Goal: Use online tool/utility: Utilize a website feature to perform a specific function

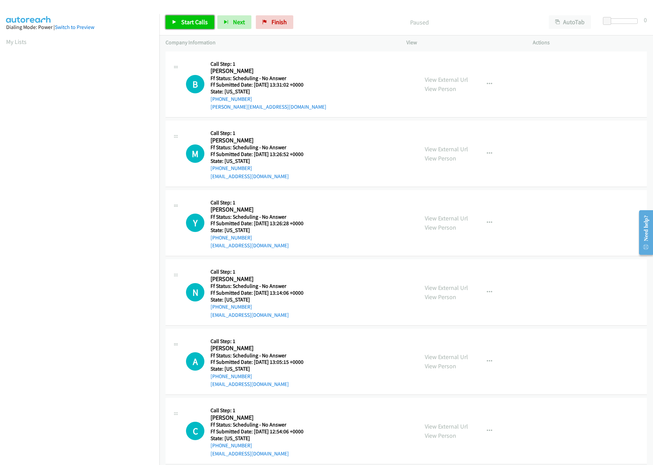
click at [199, 25] on span "Start Calls" at bounding box center [194, 22] width 27 height 8
click at [614, 21] on div at bounding box center [621, 20] width 31 height 5
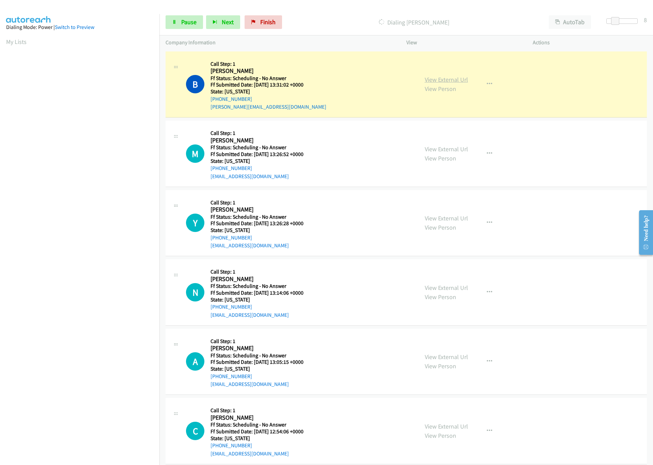
click at [456, 81] on link "View External Url" at bounding box center [446, 80] width 43 height 8
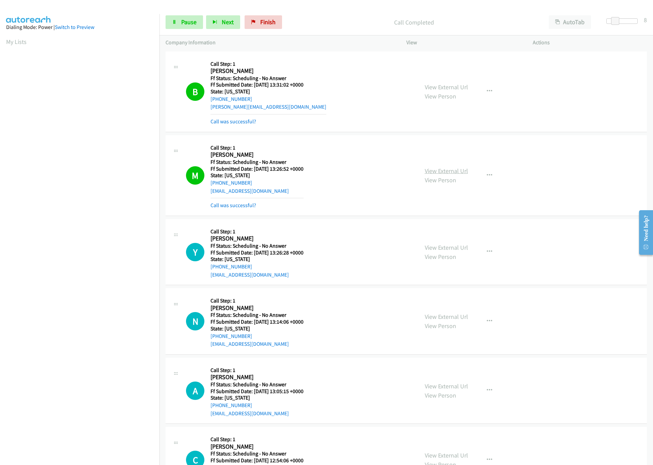
click at [437, 172] on link "View External Url" at bounding box center [446, 171] width 43 height 8
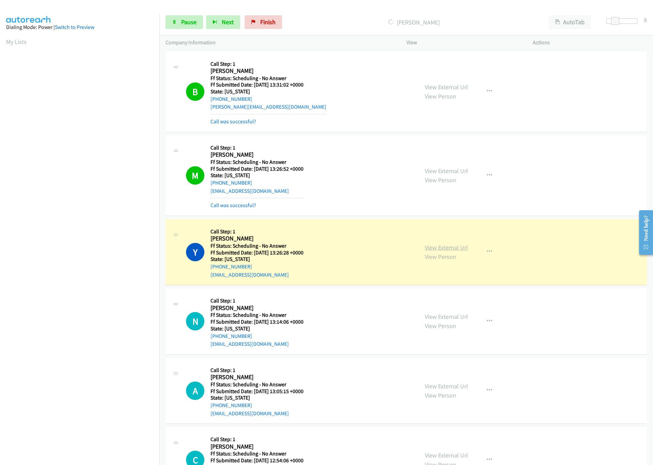
click at [433, 250] on link "View External Url" at bounding box center [446, 248] width 43 height 8
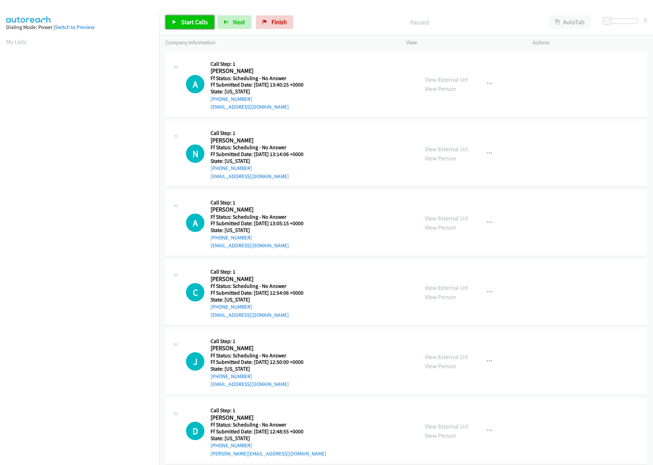
click at [183, 23] on span "Start Calls" at bounding box center [194, 22] width 27 height 8
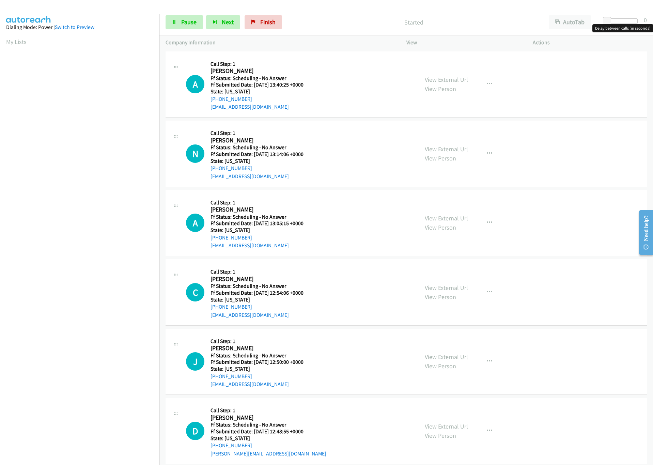
click at [615, 21] on div at bounding box center [621, 20] width 31 height 5
click at [190, 22] on span "Pause" at bounding box center [188, 22] width 15 height 8
click at [269, 20] on link "Finish" at bounding box center [274, 22] width 37 height 14
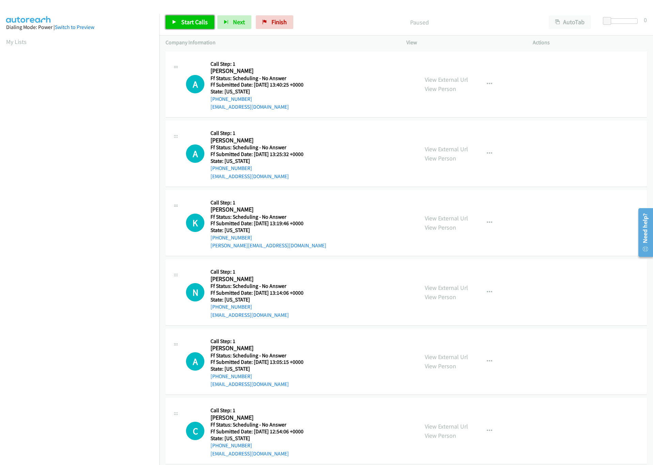
click at [198, 21] on span "Start Calls" at bounding box center [194, 22] width 27 height 8
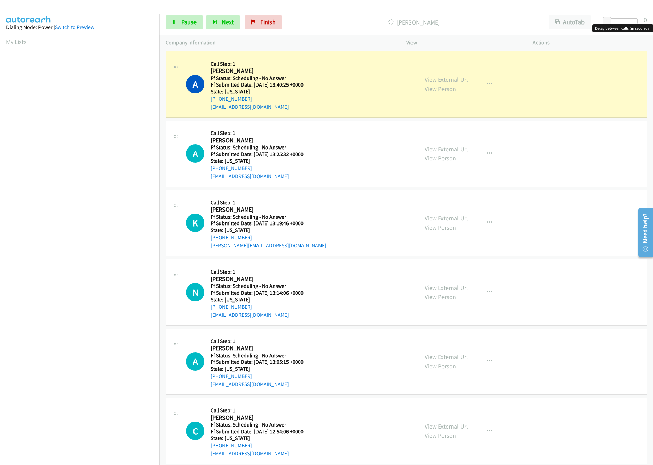
click at [614, 21] on div at bounding box center [621, 20] width 31 height 5
click at [447, 79] on link "View External Url" at bounding box center [446, 80] width 43 height 8
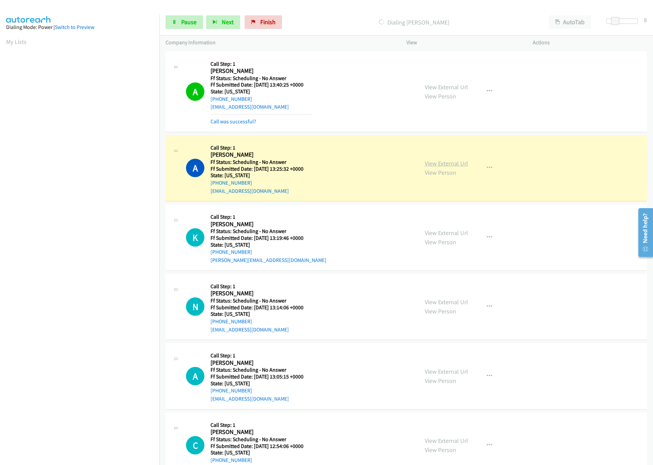
click at [433, 162] on link "View External Url" at bounding box center [446, 163] width 43 height 8
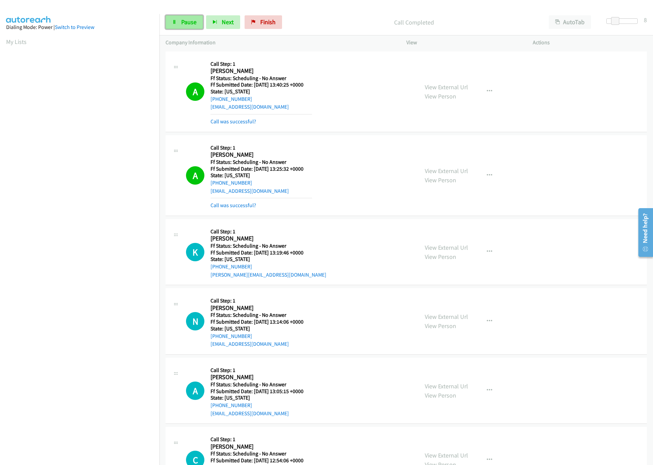
drag, startPoint x: 185, startPoint y: 23, endPoint x: 258, endPoint y: 1, distance: 76.5
click at [186, 23] on span "Pause" at bounding box center [188, 22] width 15 height 8
click at [198, 24] on span "Start Calls" at bounding box center [194, 22] width 27 height 8
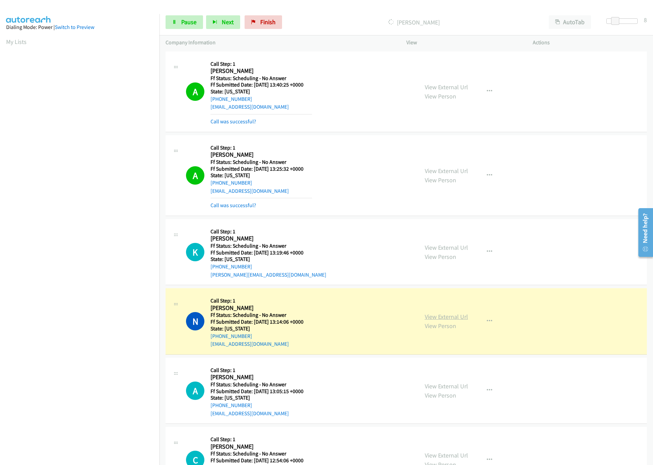
click at [460, 315] on link "View External Url" at bounding box center [446, 317] width 43 height 8
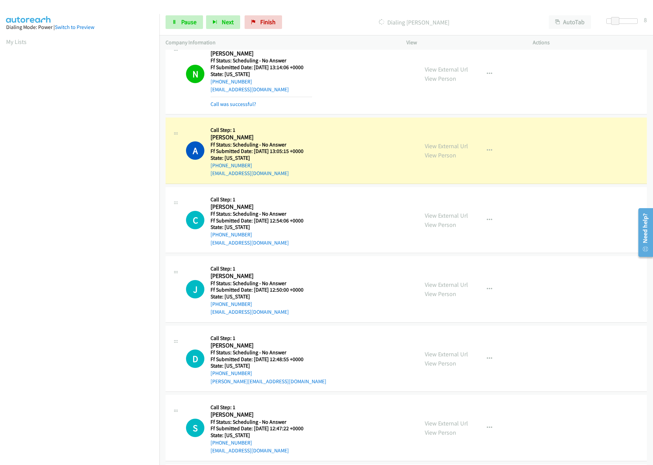
scroll to position [255, 0]
click at [438, 144] on link "View External Url" at bounding box center [446, 145] width 43 height 8
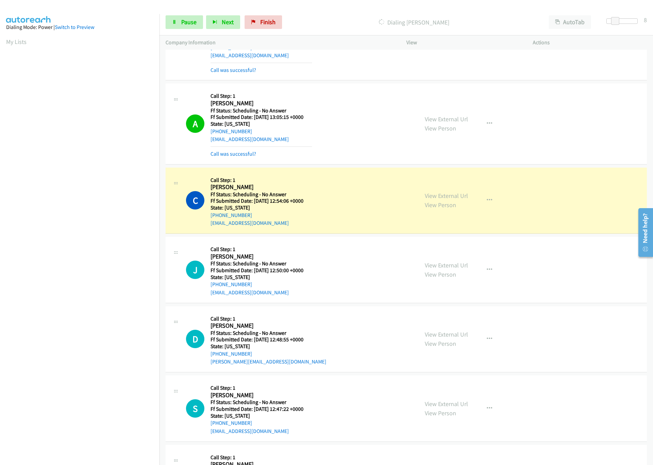
scroll to position [307, 0]
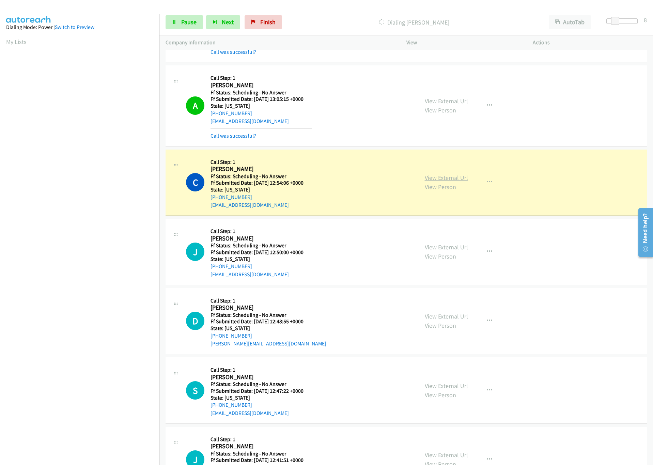
click at [451, 177] on link "View External Url" at bounding box center [446, 178] width 43 height 8
click at [432, 177] on link "View External Url" at bounding box center [446, 178] width 43 height 8
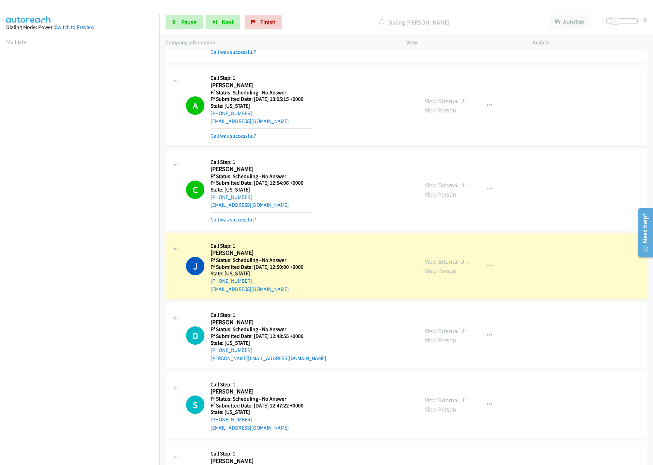
click at [436, 262] on link "View External Url" at bounding box center [446, 261] width 43 height 8
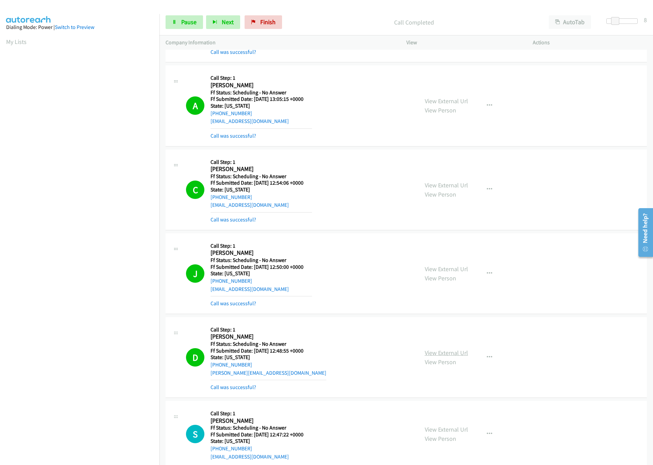
click at [428, 355] on link "View External Url" at bounding box center [446, 353] width 43 height 8
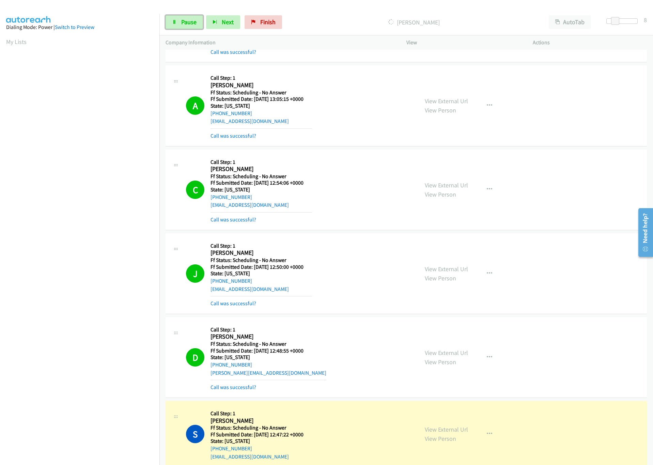
drag, startPoint x: 189, startPoint y: 20, endPoint x: 199, endPoint y: 10, distance: 14.4
click at [189, 20] on span "Pause" at bounding box center [188, 22] width 15 height 8
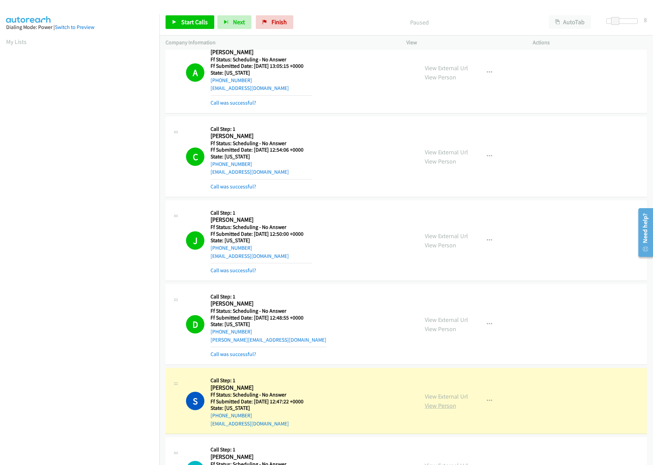
scroll to position [358, 0]
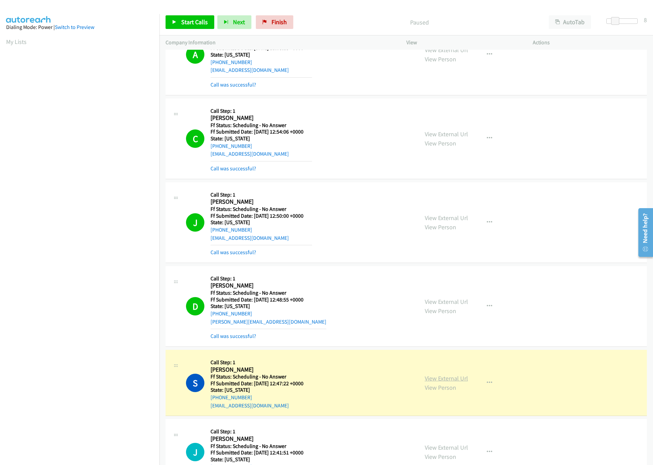
click at [441, 380] on link "View External Url" at bounding box center [446, 378] width 43 height 8
